Goal: Transaction & Acquisition: Purchase product/service

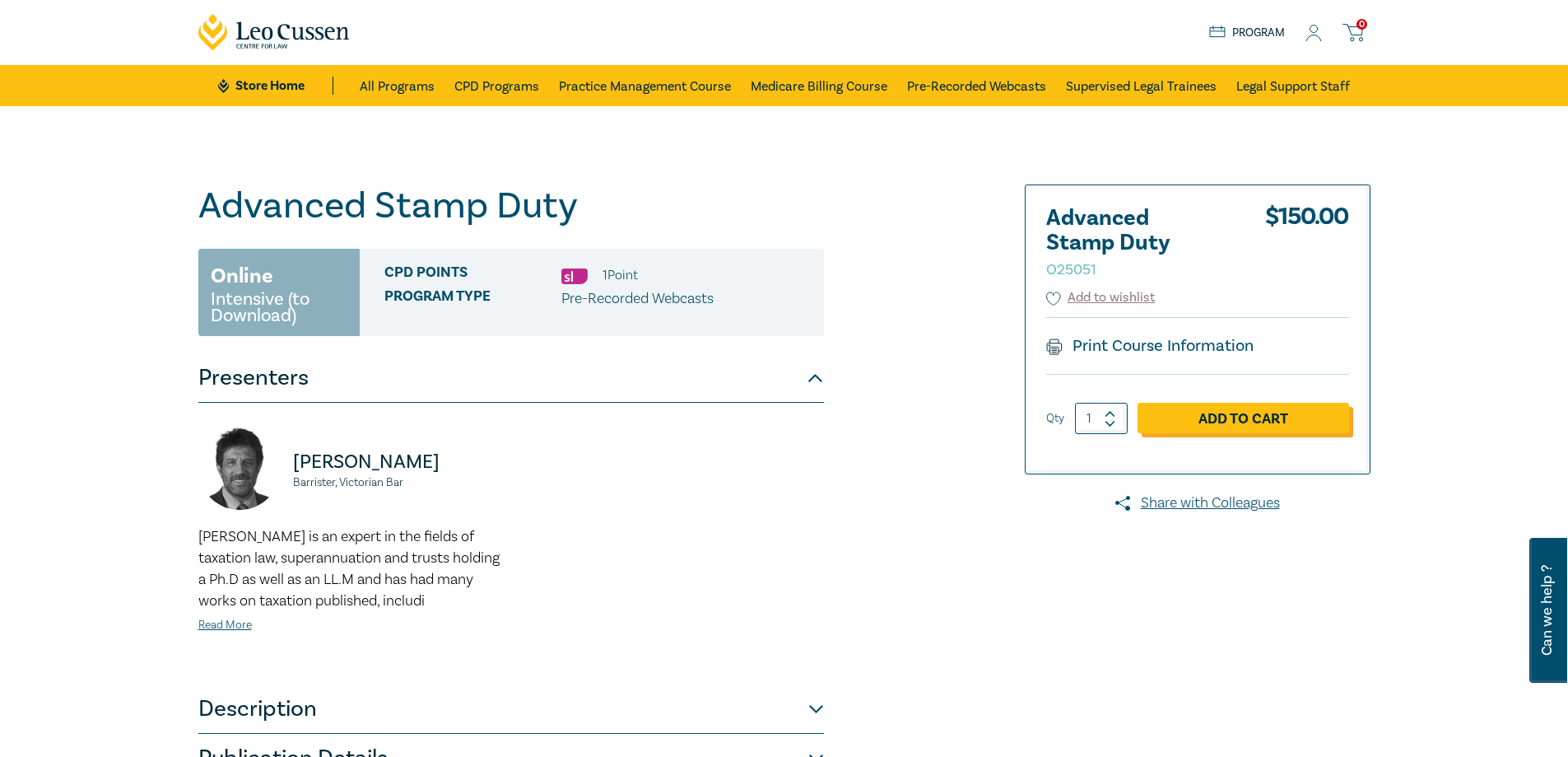
click at [1273, 407] on link "Add to Cart" at bounding box center [1243, 418] width 212 height 31
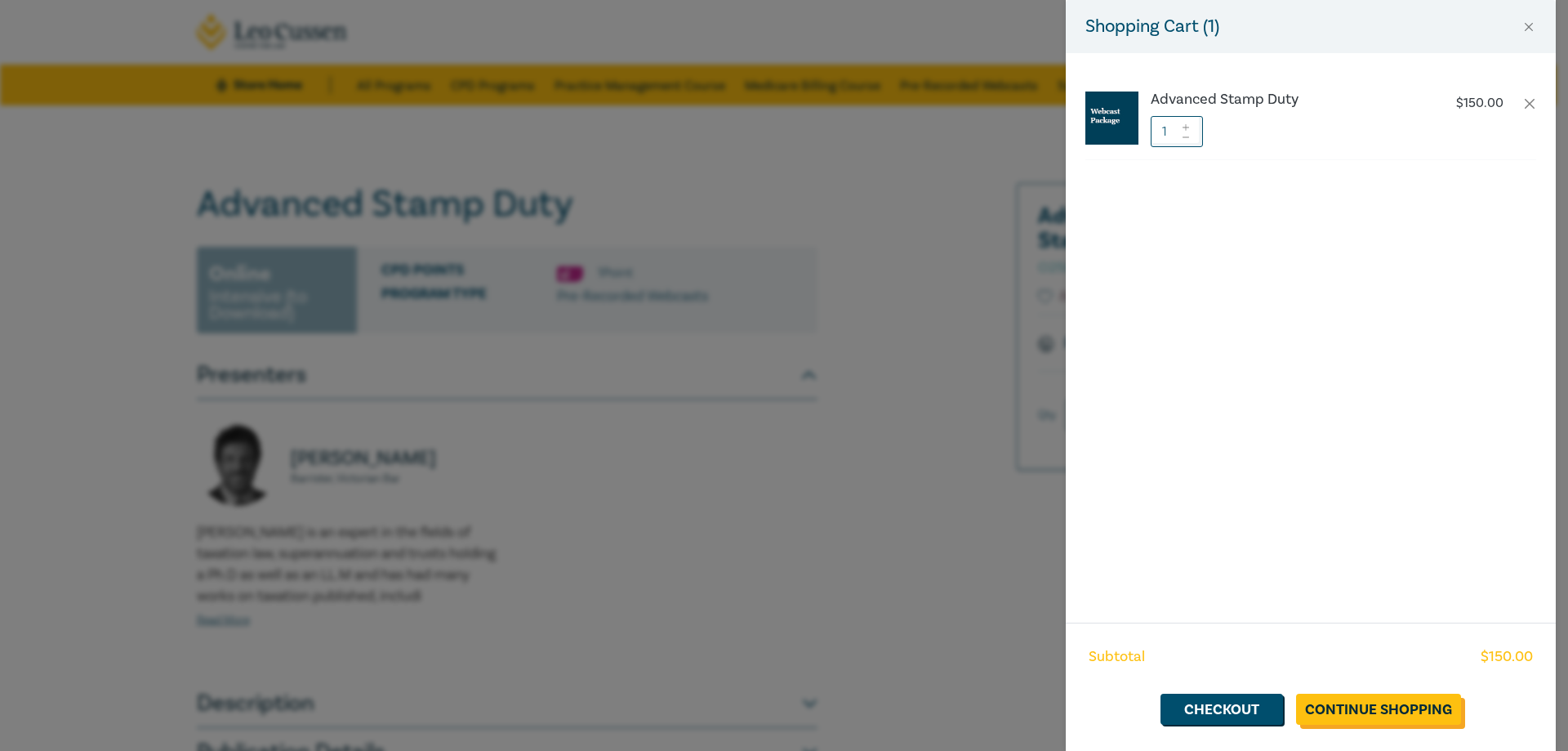
click at [1352, 712] on link "Continue Shopping" at bounding box center [1378, 709] width 165 height 31
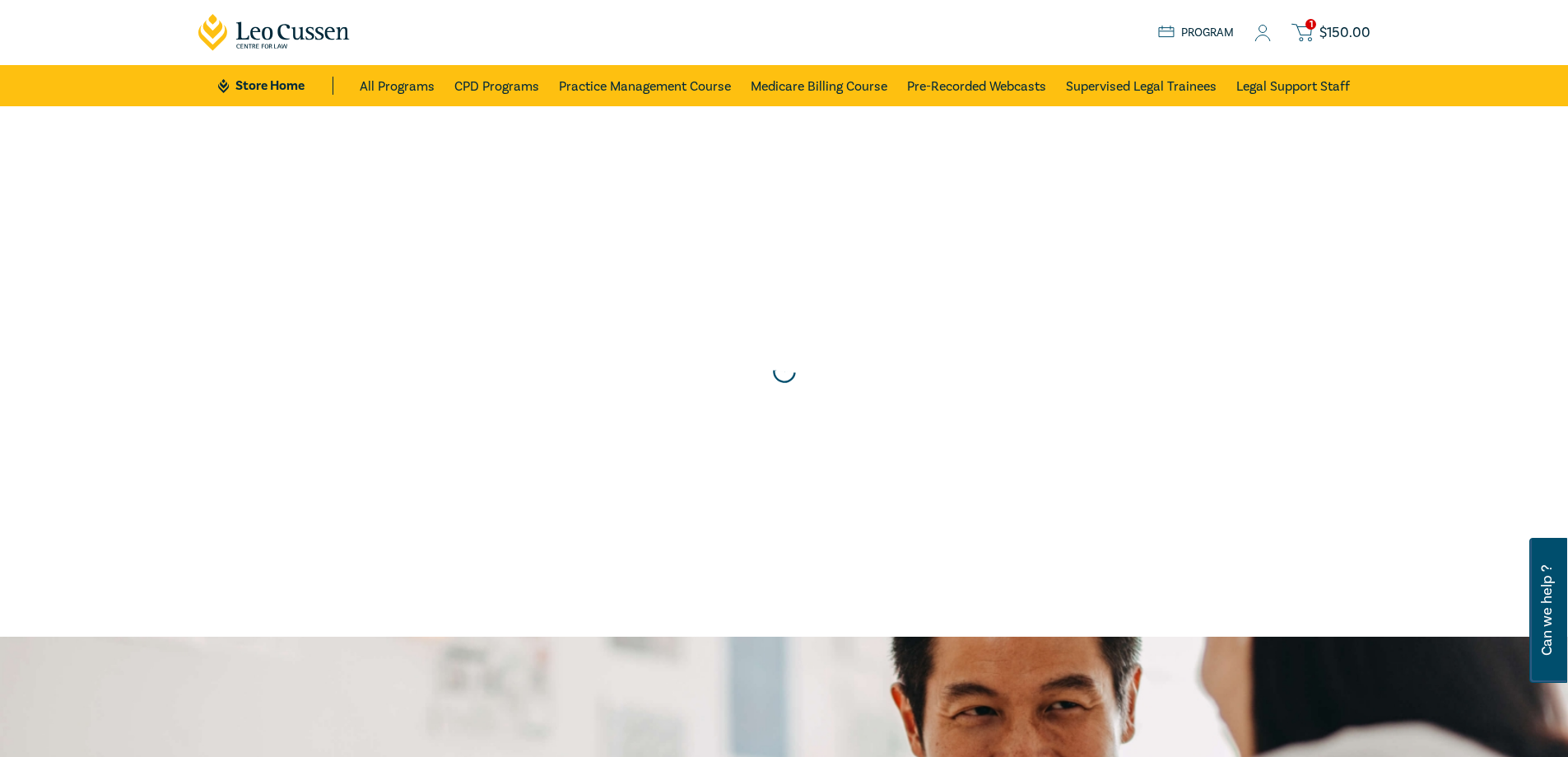
click at [1306, 39] on icon at bounding box center [1302, 32] width 21 height 21
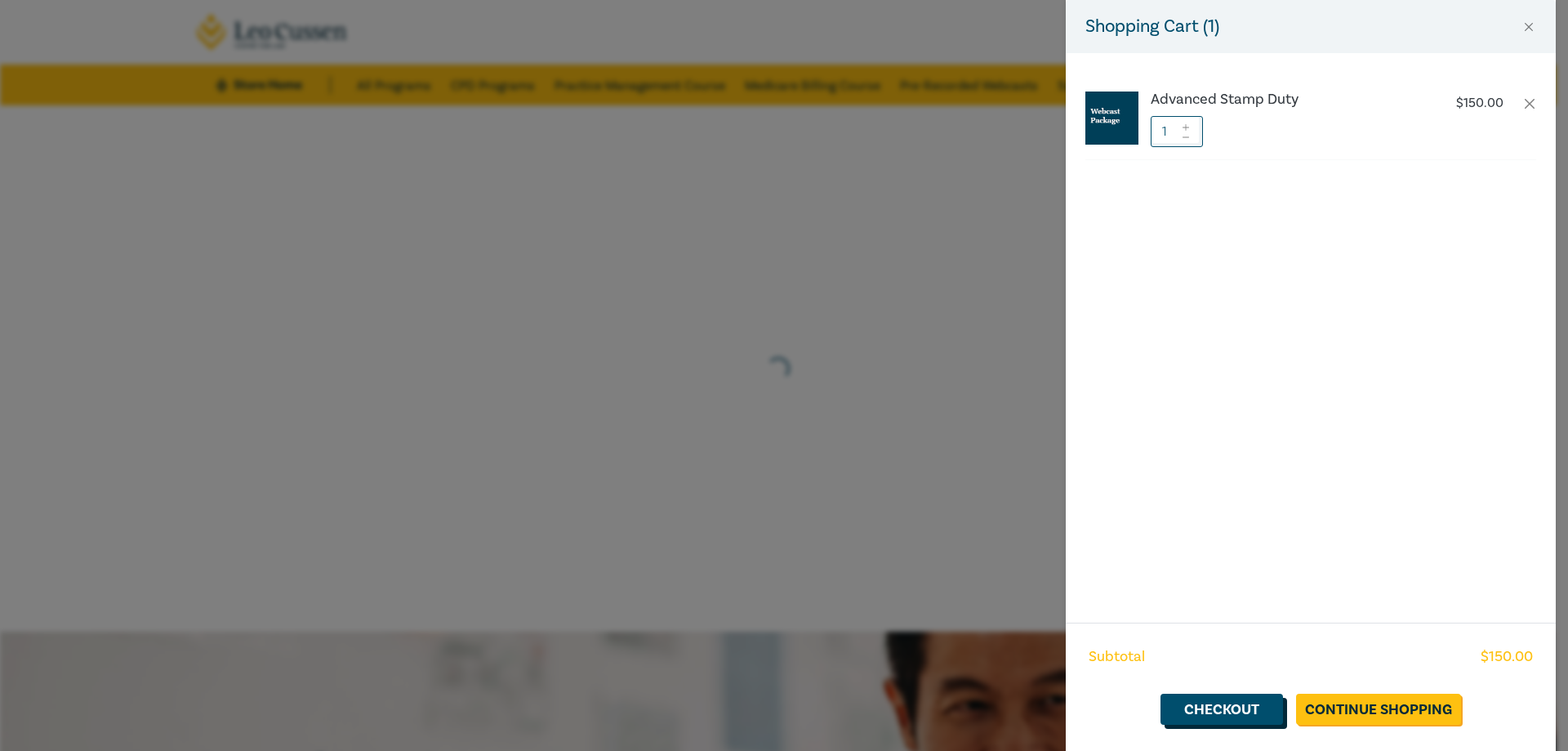
click at [1230, 717] on link "Checkout" at bounding box center [1222, 709] width 122 height 31
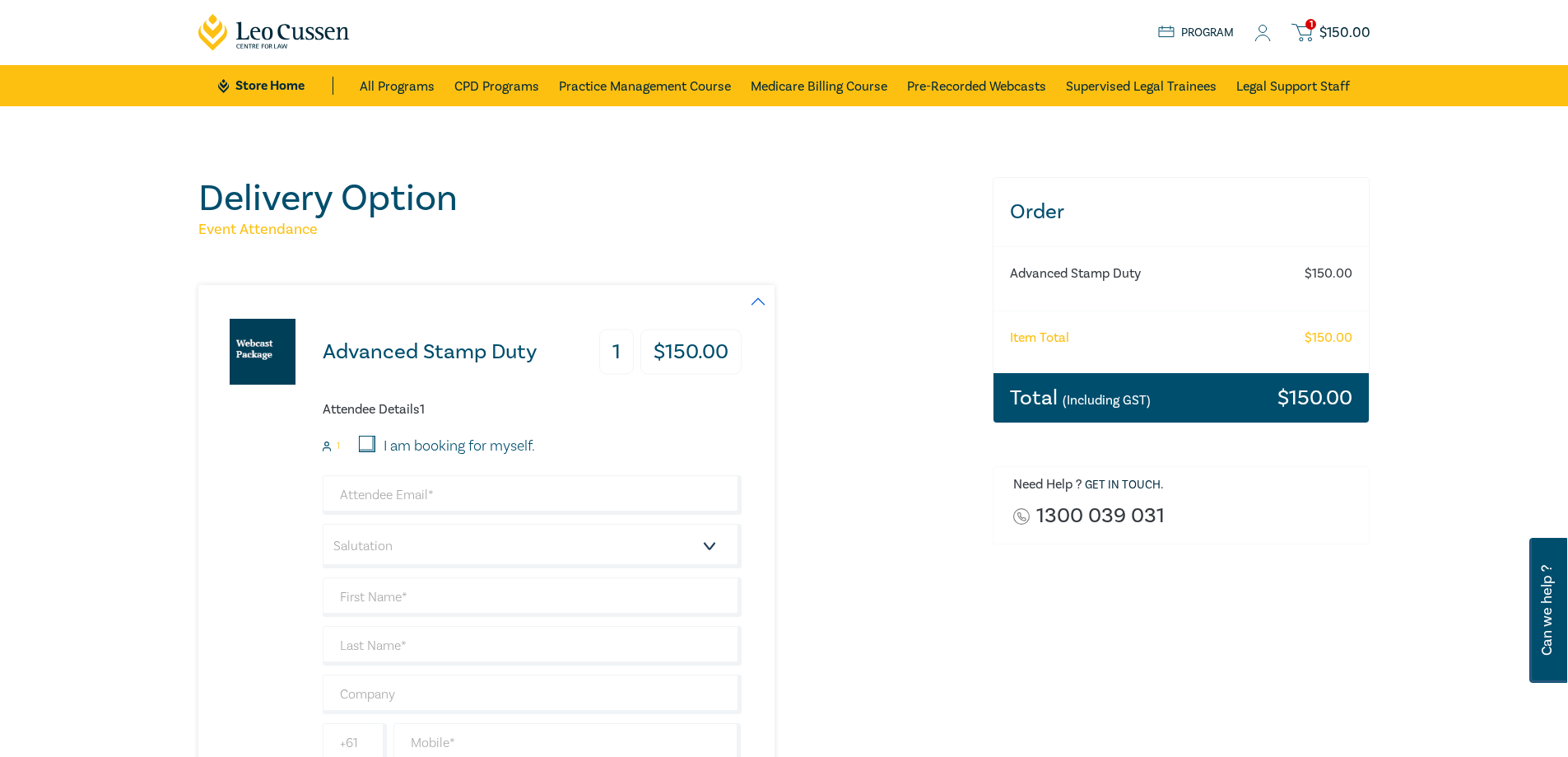
click at [411, 447] on label "I am booking for myself." at bounding box center [459, 447] width 151 height 22
click at [375, 447] on input "I am booking for myself." at bounding box center [367, 444] width 17 height 17
checkbox input "true"
type input "jzajac@nevettford.com.au"
type input "Julia"
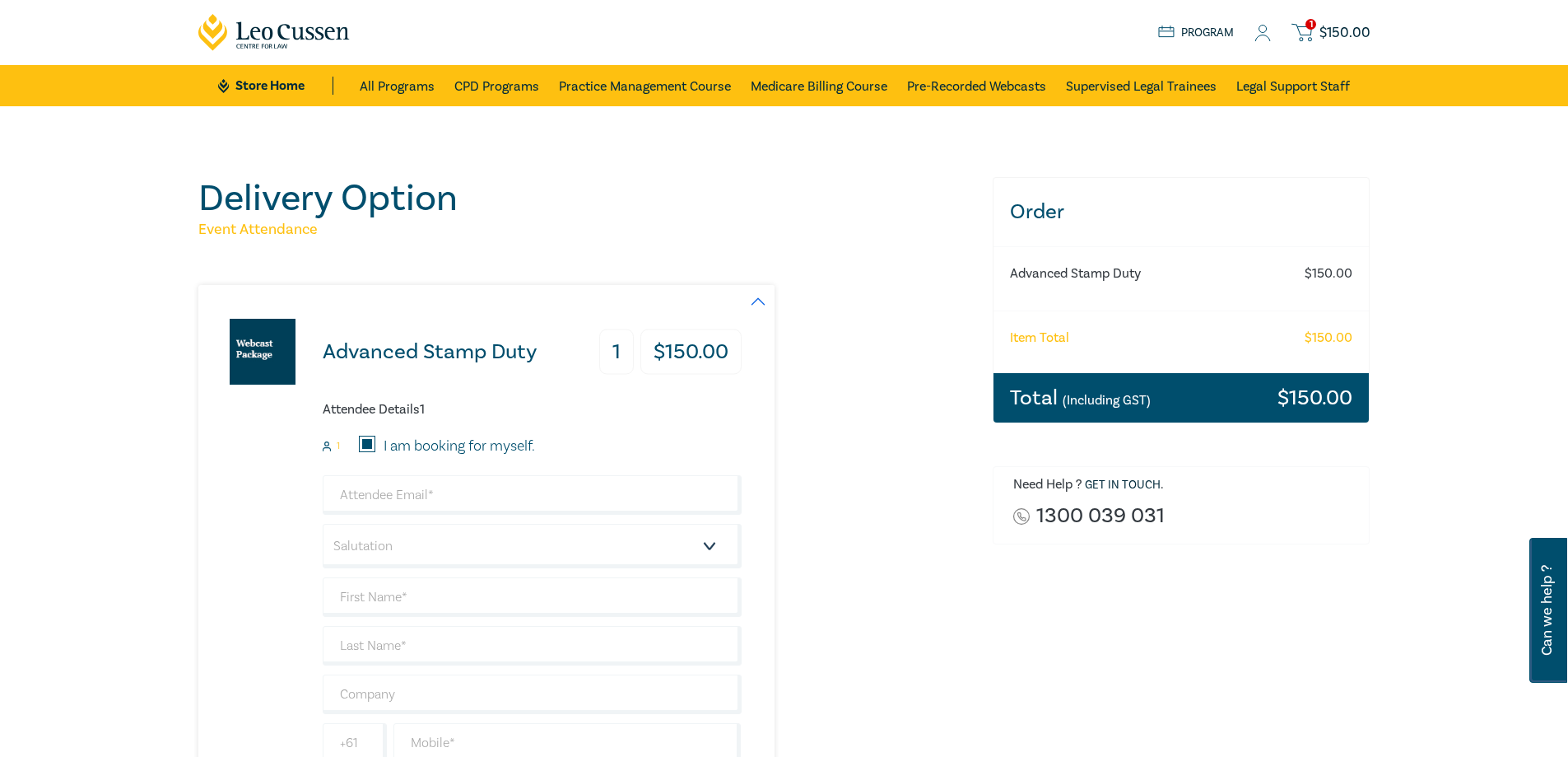
type input "Zajac"
type input "400362300"
click at [404, 489] on input "jzajac@nevettford.com.au" at bounding box center [531, 495] width 419 height 40
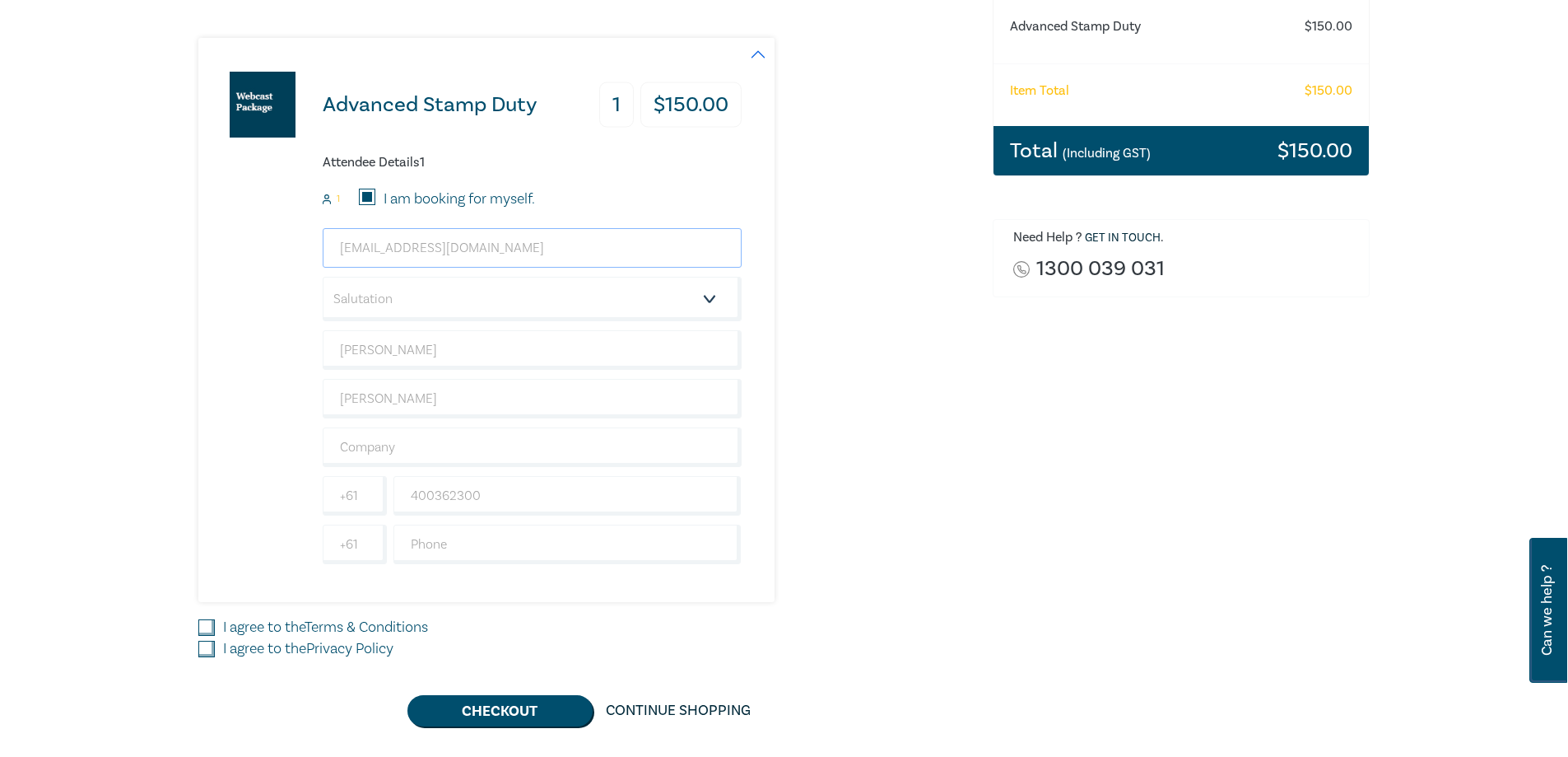
scroll to position [329, 0]
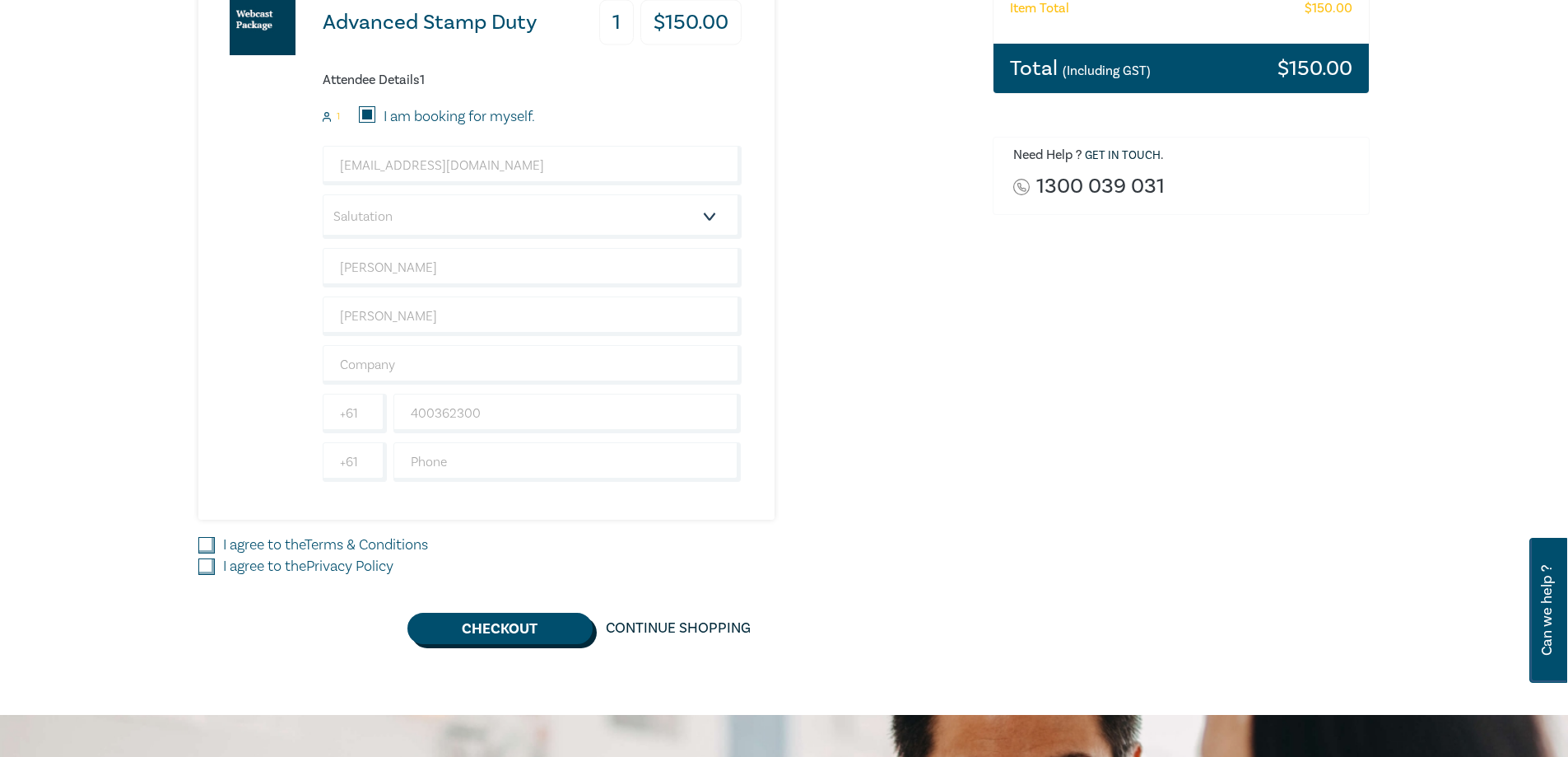
click at [500, 636] on button "Checkout" at bounding box center [500, 628] width 185 height 31
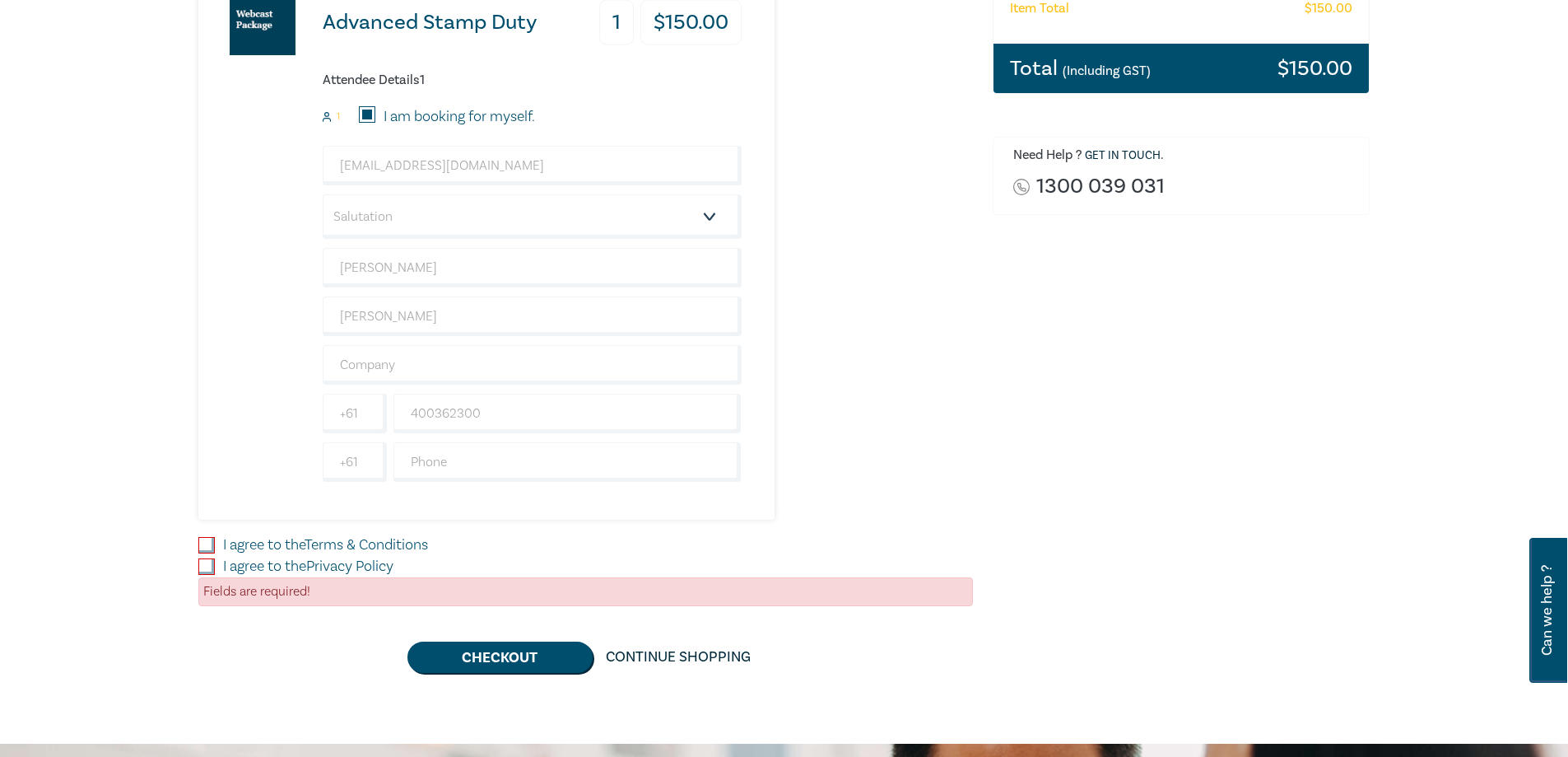
click at [278, 529] on div "Advanced Stamp Duty 1 $ 150.00 Attendee Details 1 1 I am booking for myself. jz…" at bounding box center [585, 313] width 775 height 717
click at [278, 542] on label "I agree to the Terms & Conditions" at bounding box center [325, 545] width 205 height 22
click at [215, 542] on input "I agree to the Terms & Conditions" at bounding box center [206, 545] width 17 height 17
checkbox input "true"
click at [281, 567] on label "I agree to the Privacy Policy" at bounding box center [307, 567] width 170 height 22
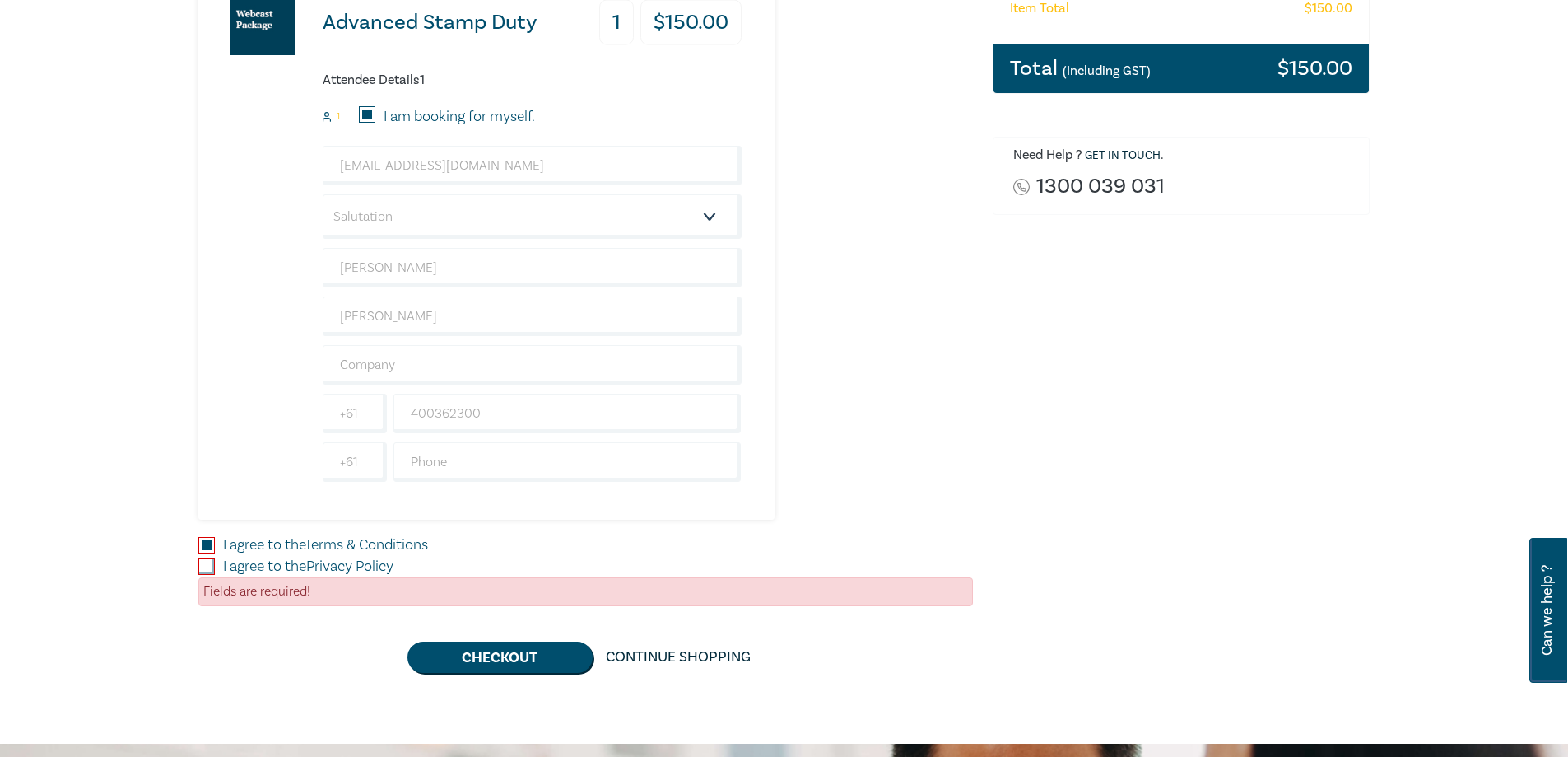
click at [215, 567] on input "I agree to the Privacy Policy" at bounding box center [206, 566] width 17 height 17
checkbox input "true"
click at [499, 649] on button "Checkout" at bounding box center [500, 657] width 185 height 31
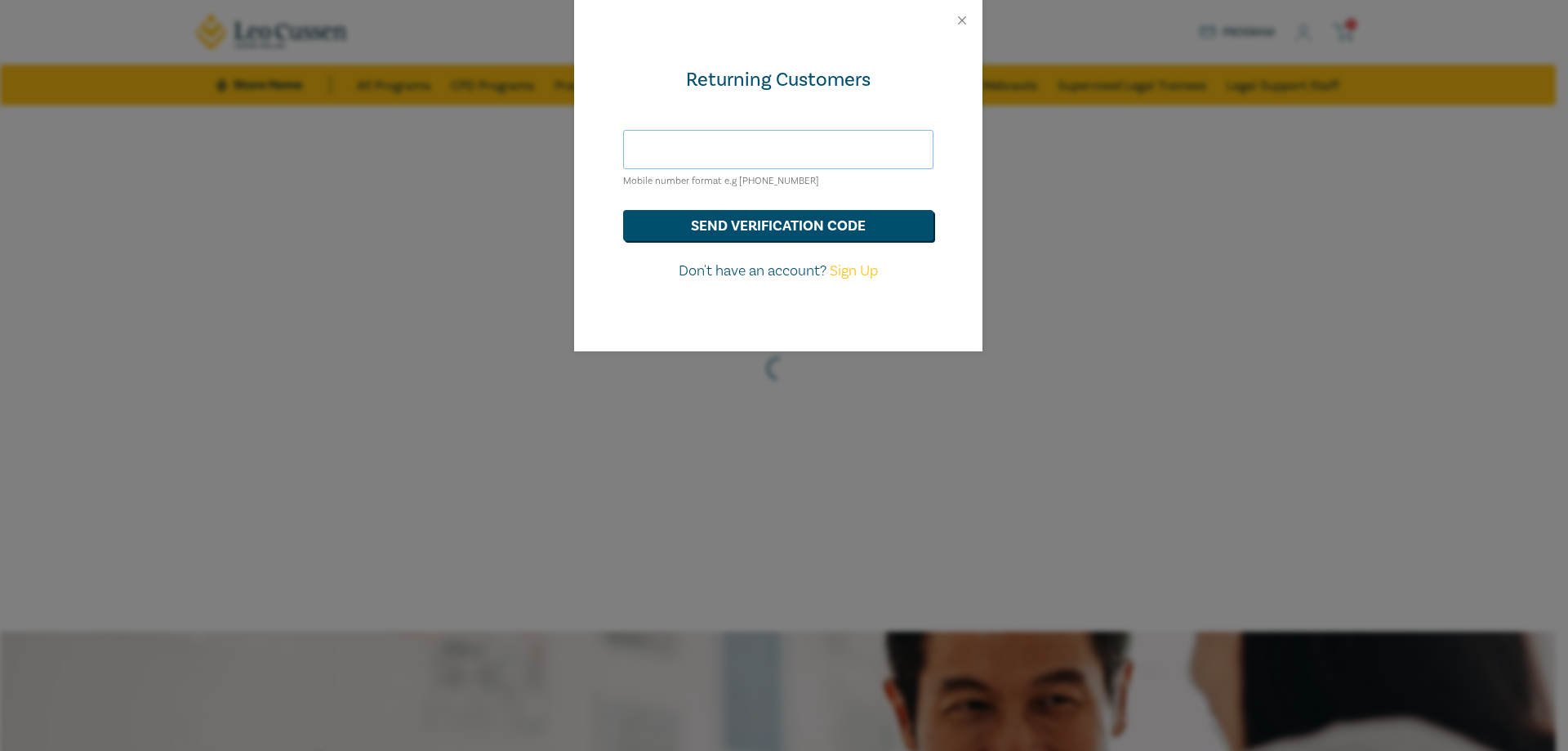
click at [688, 140] on input "text" at bounding box center [778, 150] width 310 height 39
type input "[EMAIL_ADDRESS][DOMAIN_NAME]"
click at [817, 227] on button "send verification code" at bounding box center [778, 225] width 310 height 31
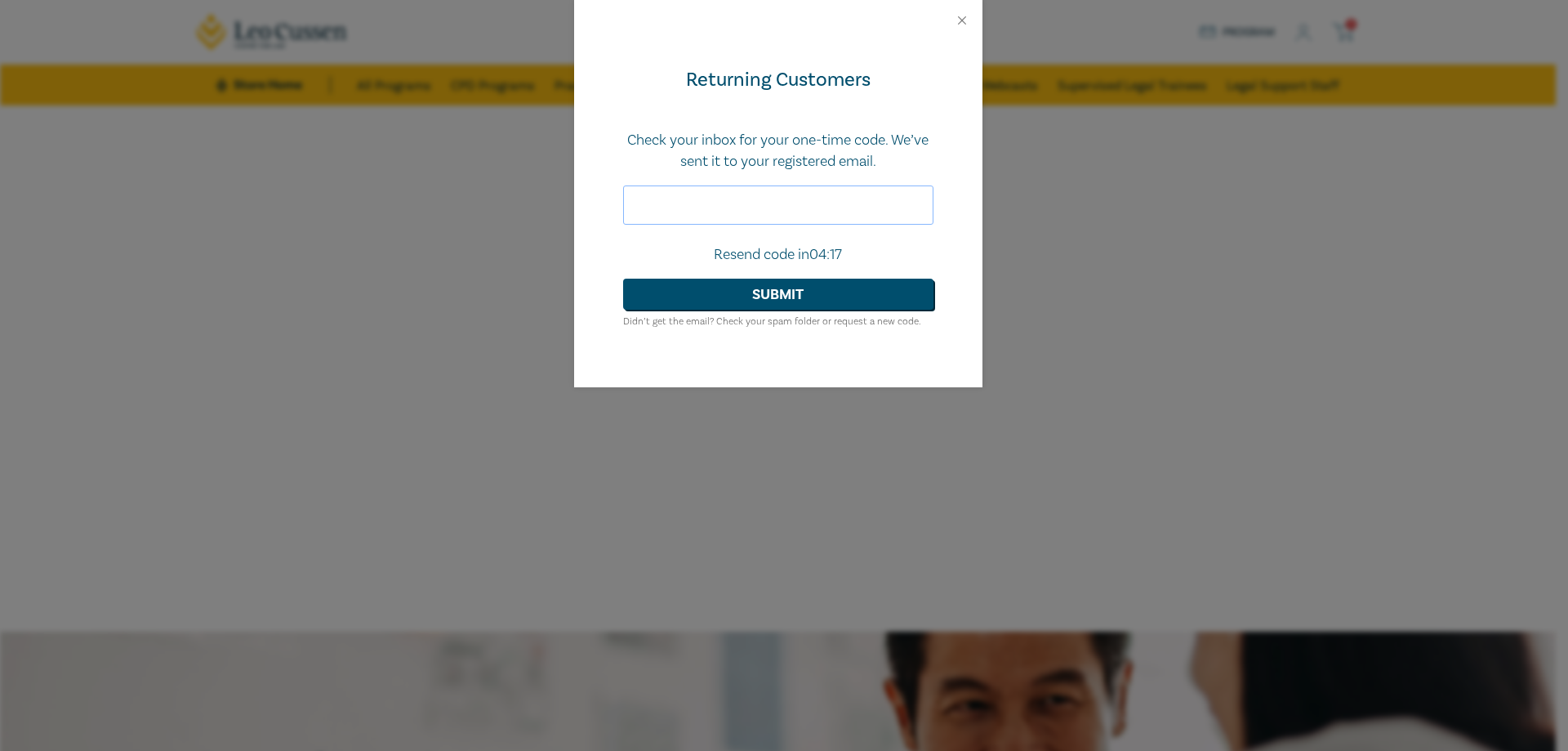
click at [736, 200] on input "text" at bounding box center [778, 205] width 310 height 39
type input "041624"
click at [703, 301] on button "Submit" at bounding box center [778, 293] width 310 height 31
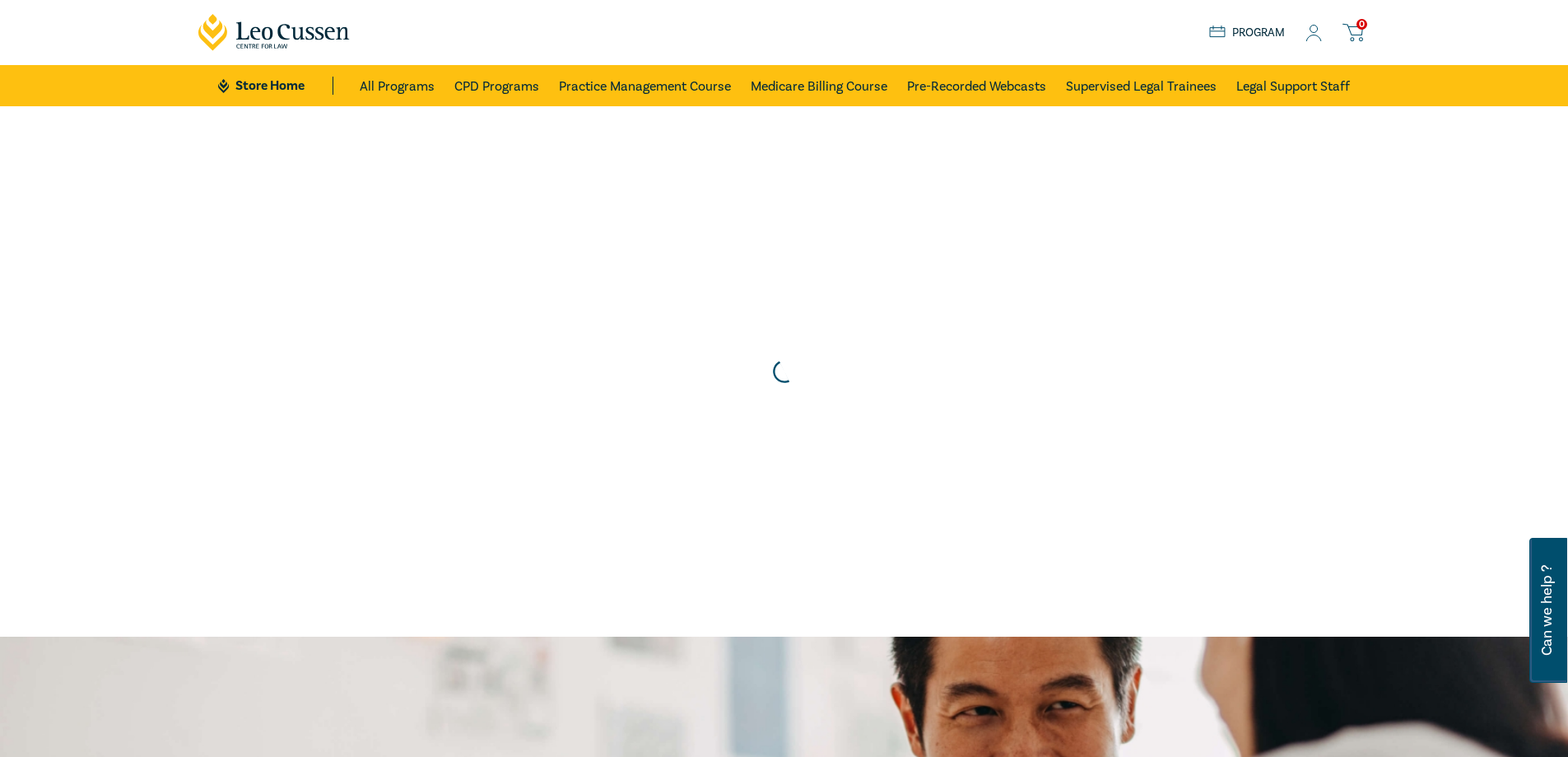
click at [1313, 40] on icon at bounding box center [1313, 33] width 17 height 17
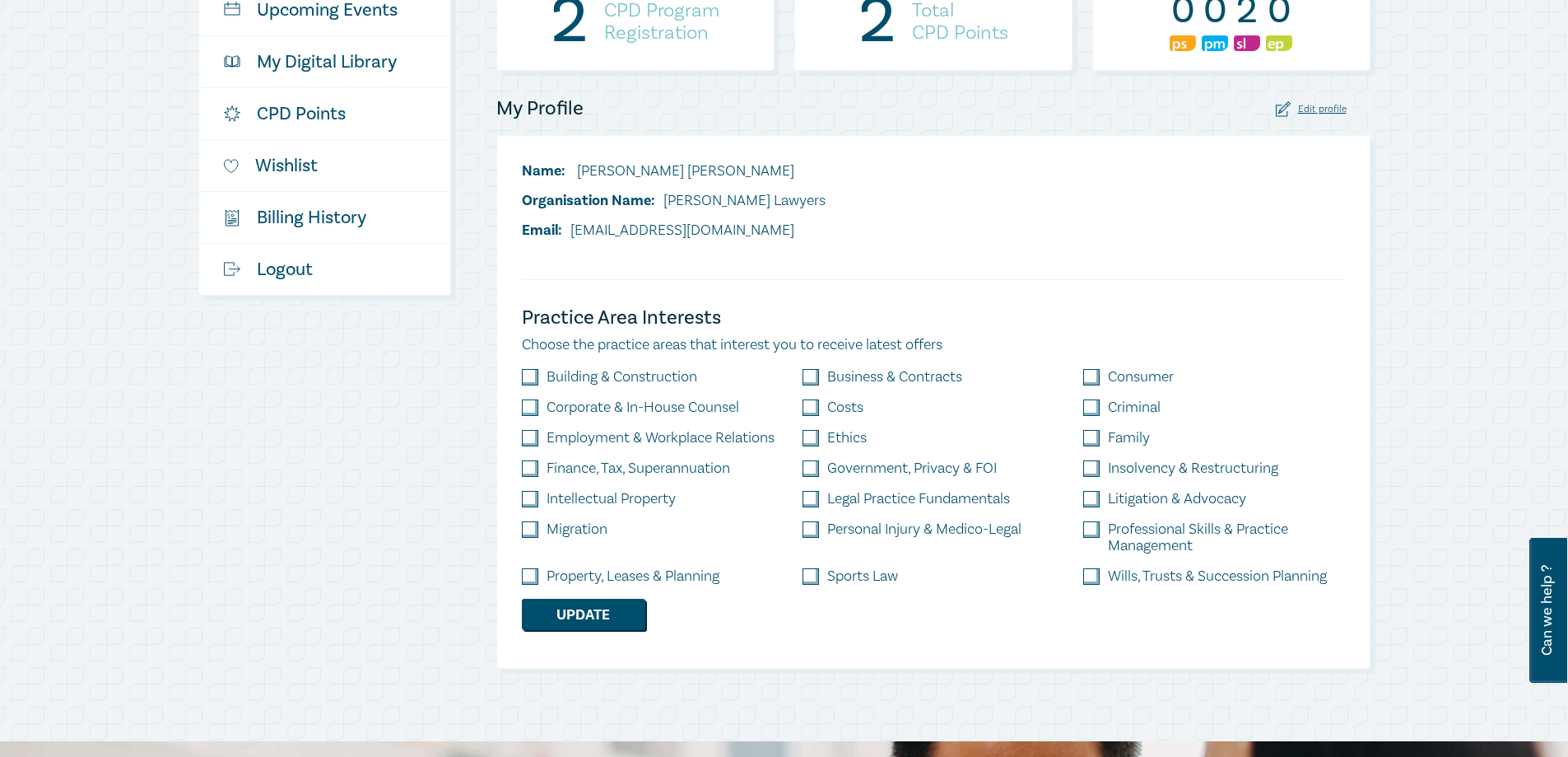
scroll to position [165, 0]
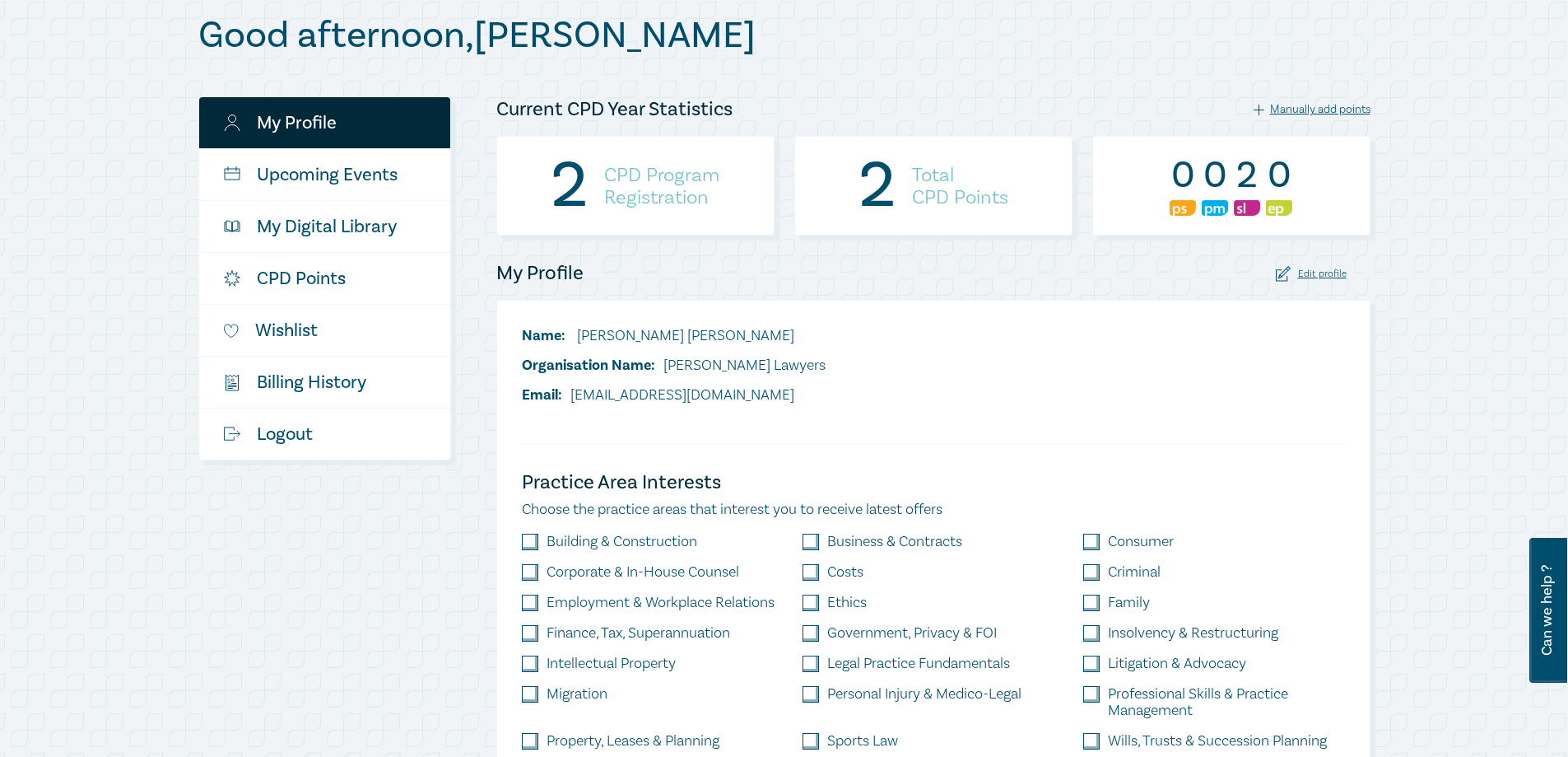
click at [670, 189] on h4 "CPD Program Registration" at bounding box center [661, 186] width 115 height 45
click at [587, 192] on div "2 CPD Program Registration" at bounding box center [635, 186] width 278 height 99
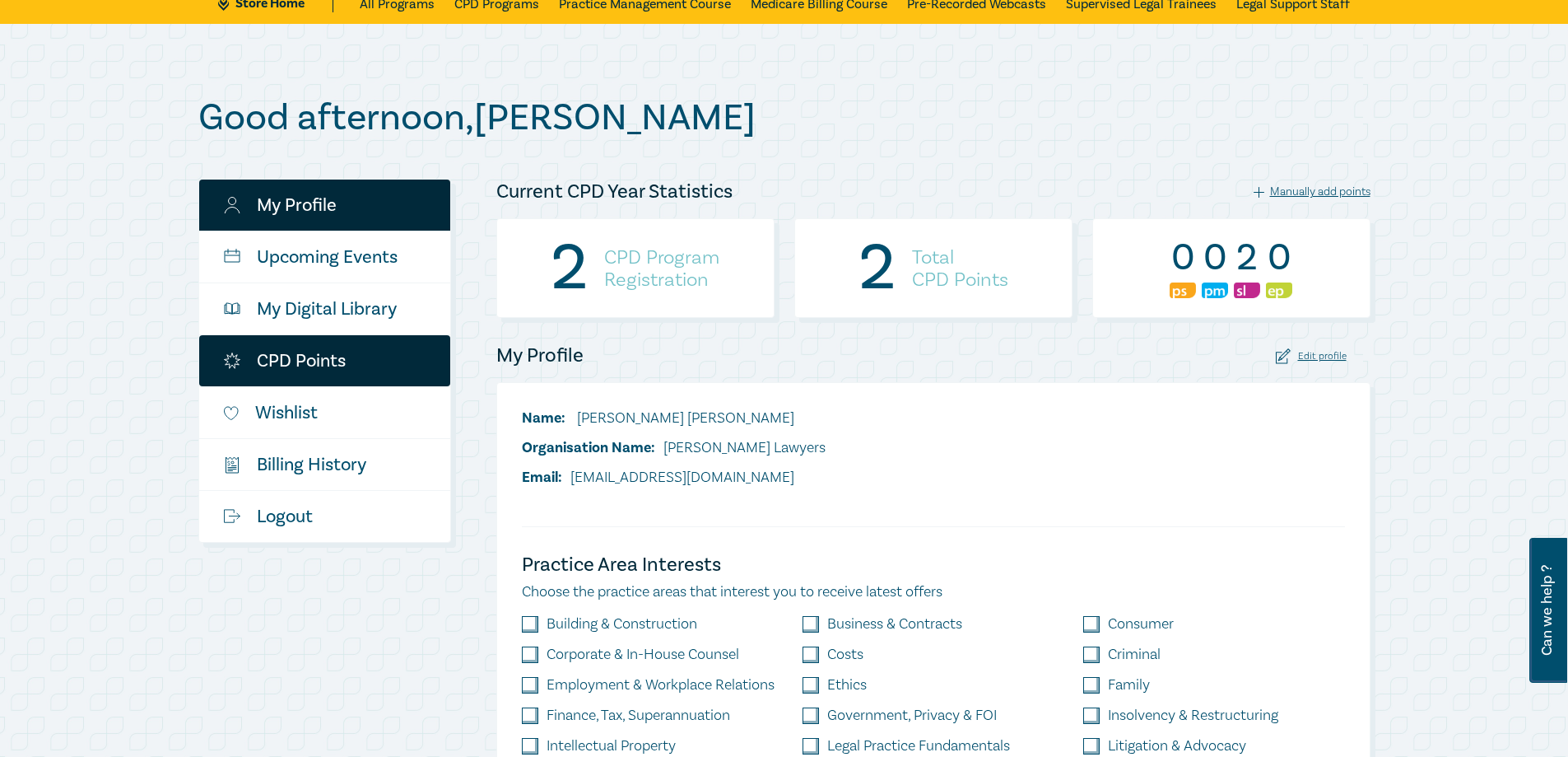
scroll to position [0, 0]
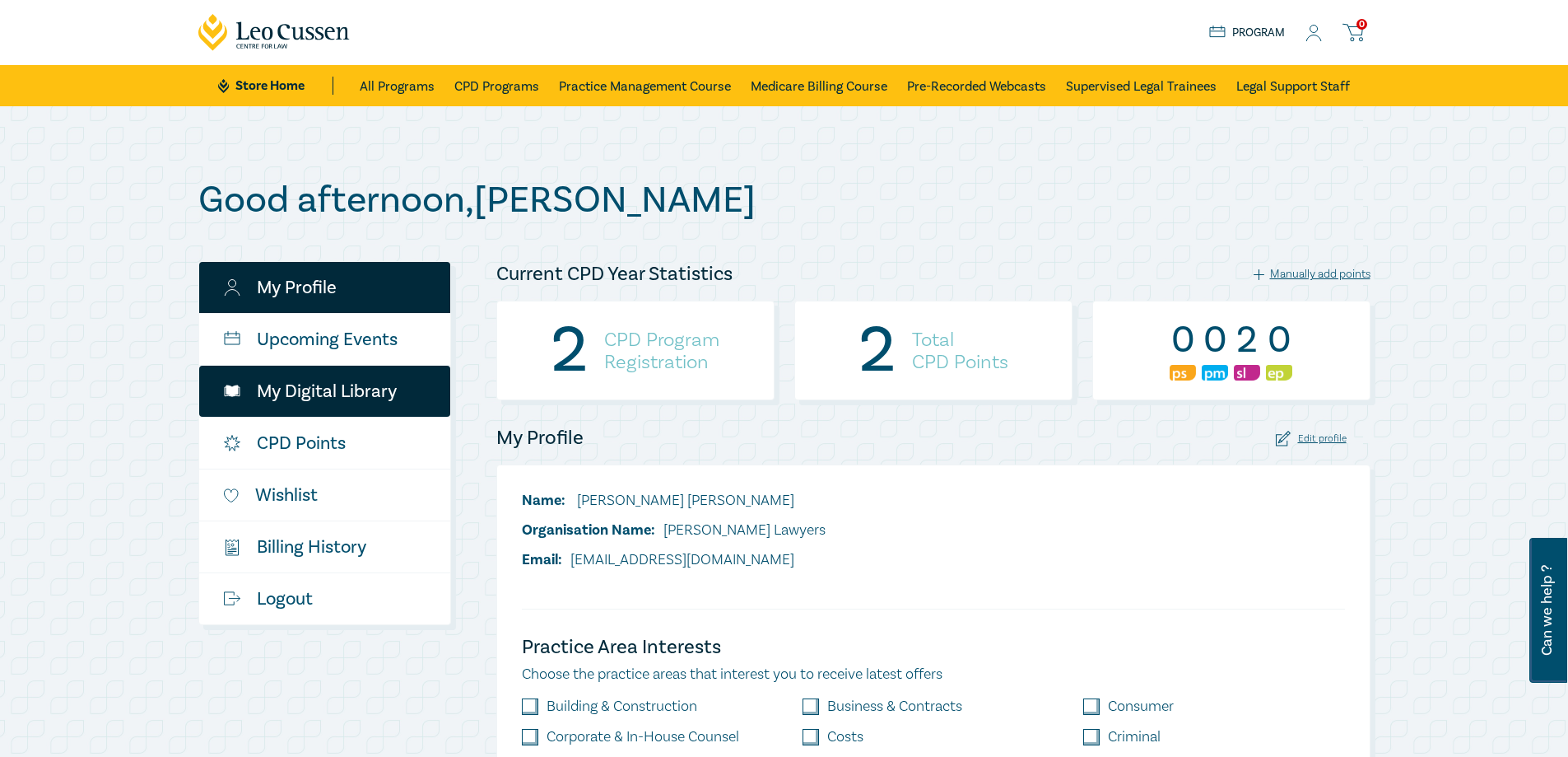
click at [293, 382] on link "My Digital Library" at bounding box center [324, 390] width 251 height 51
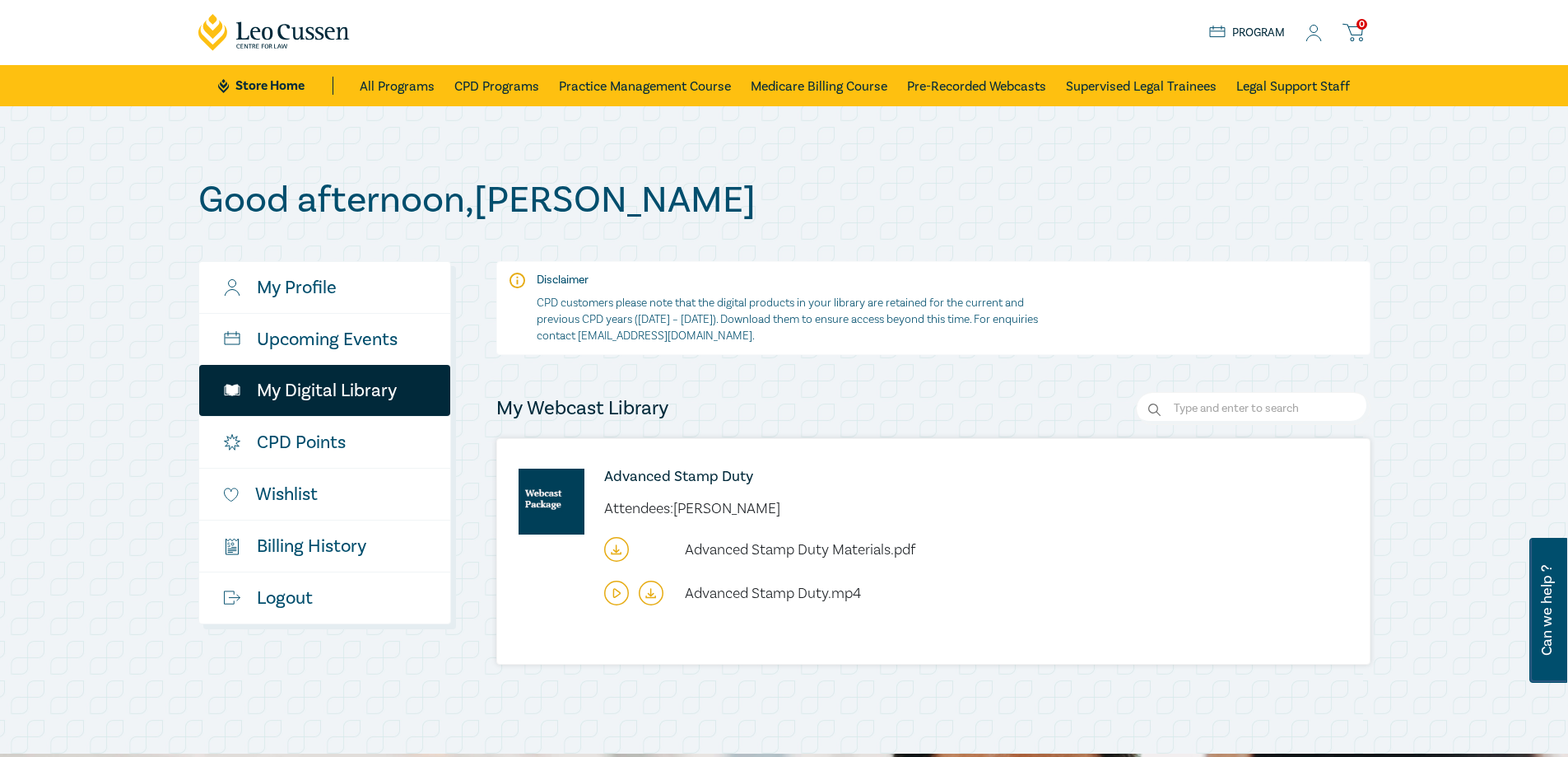
scroll to position [83, 0]
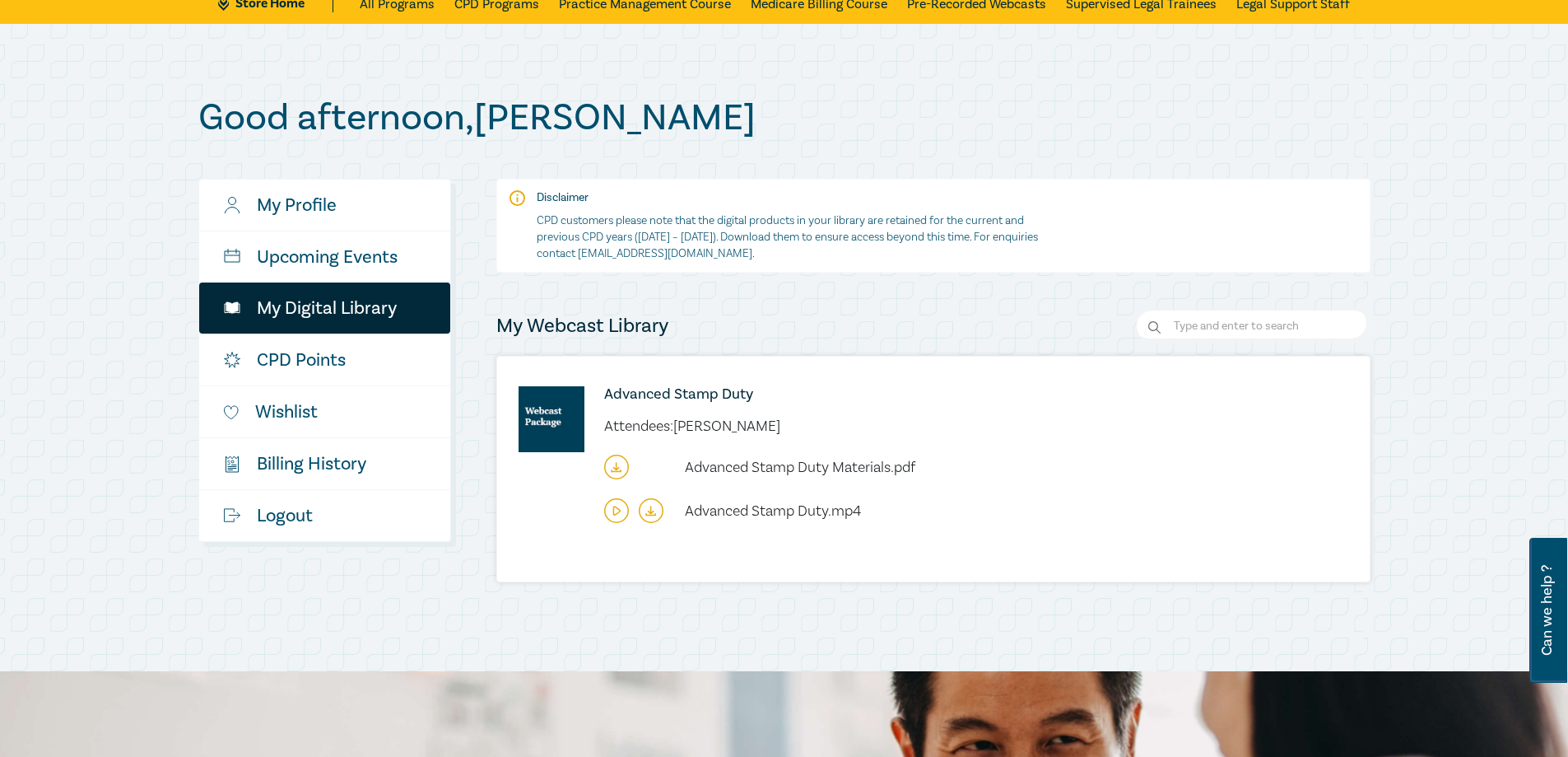
click at [649, 508] on icon at bounding box center [650, 510] width 25 height 25
click at [615, 471] on icon at bounding box center [615, 469] width 5 height 2
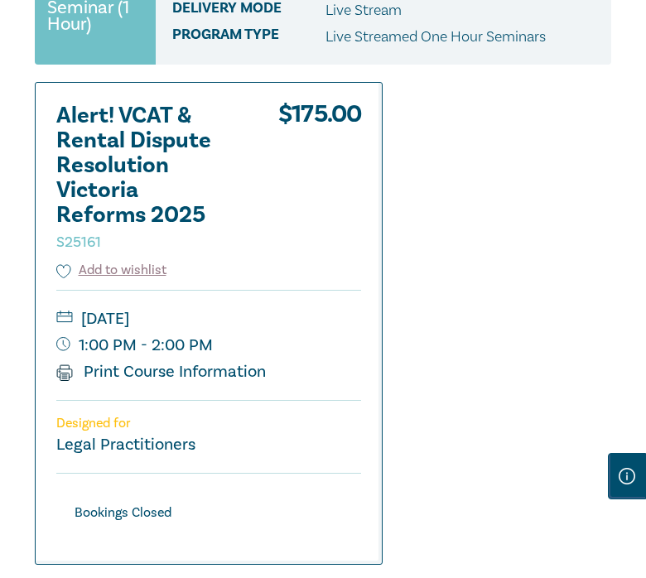
scroll to position [83, 0]
